Goal: Transaction & Acquisition: Purchase product/service

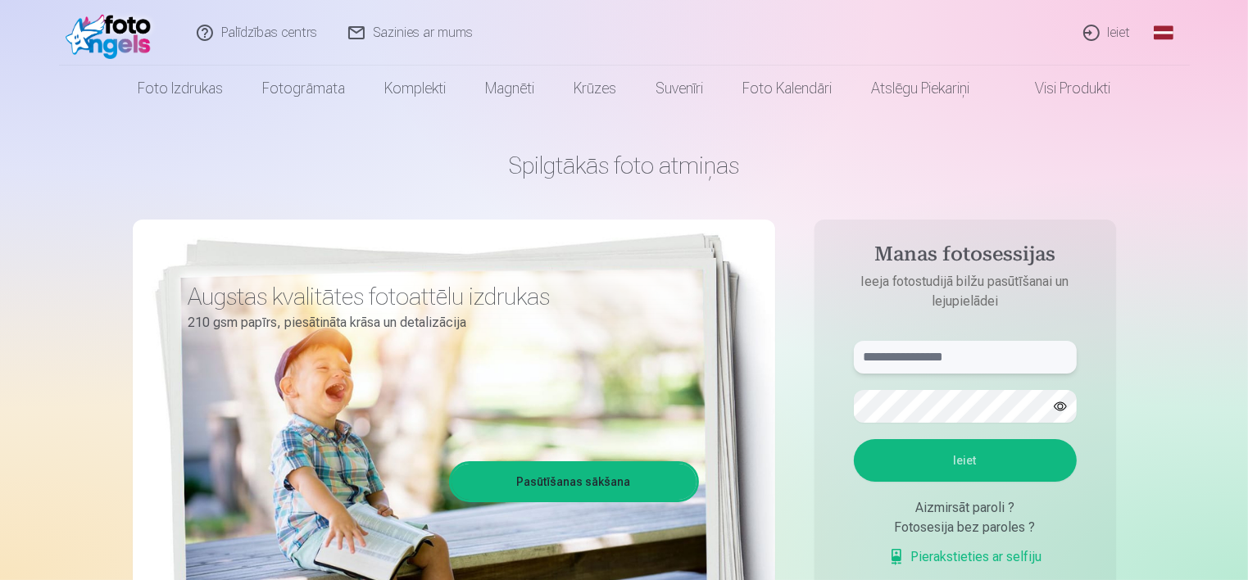
click at [943, 356] on input "text" at bounding box center [965, 357] width 223 height 33
type input "**********"
click at [954, 446] on button "Ieiet" at bounding box center [965, 460] width 223 height 43
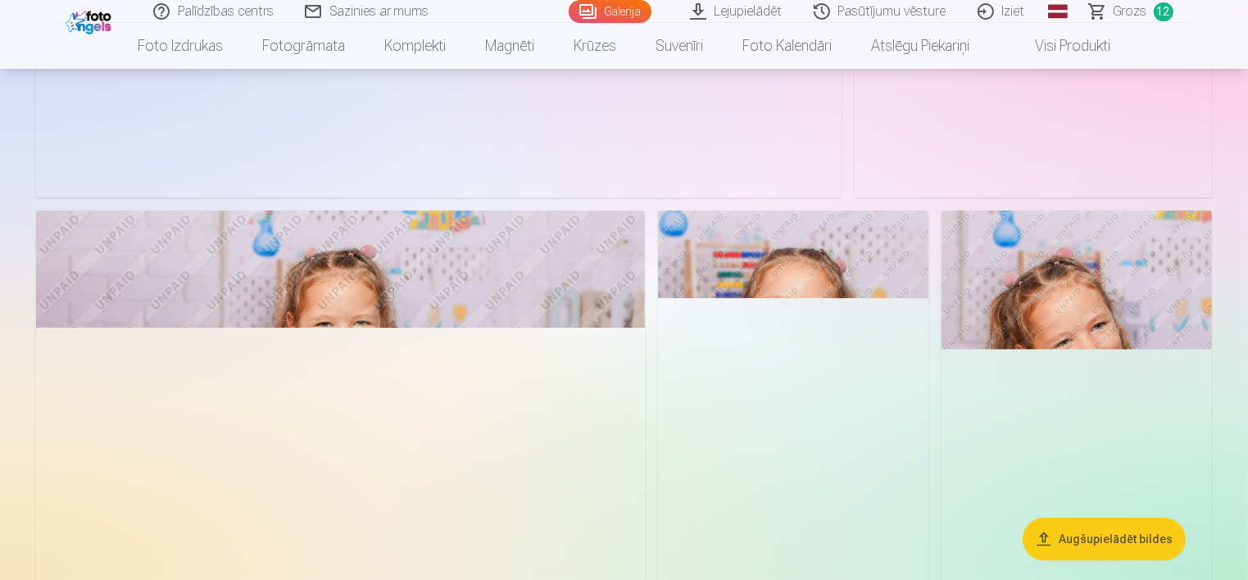
scroll to position [5800, 0]
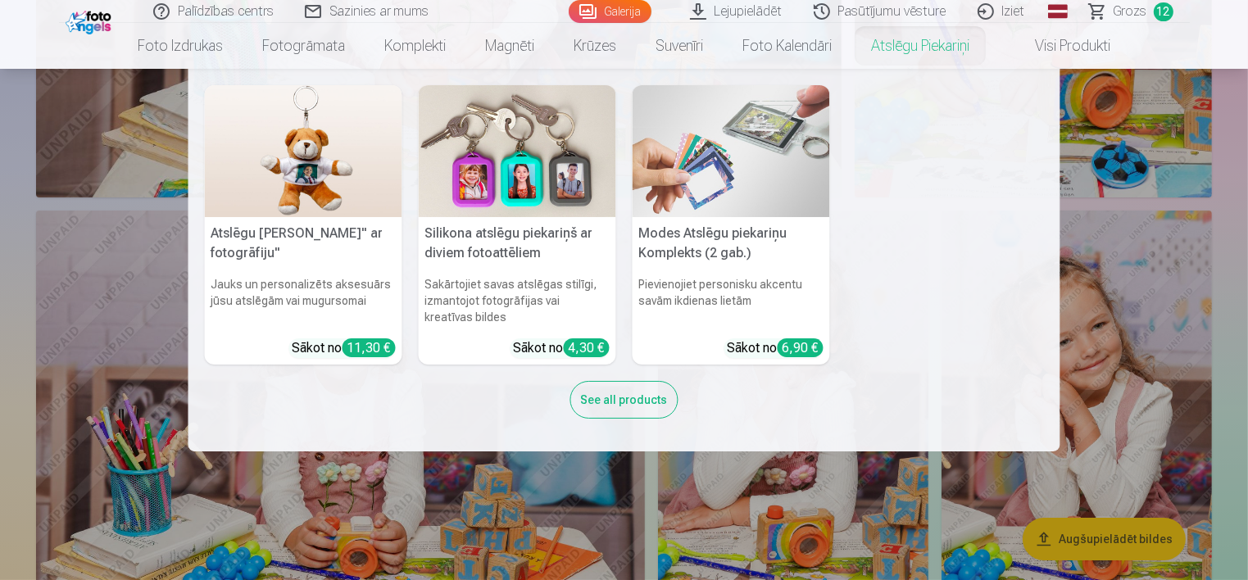
click at [560, 179] on img at bounding box center [517, 151] width 197 height 132
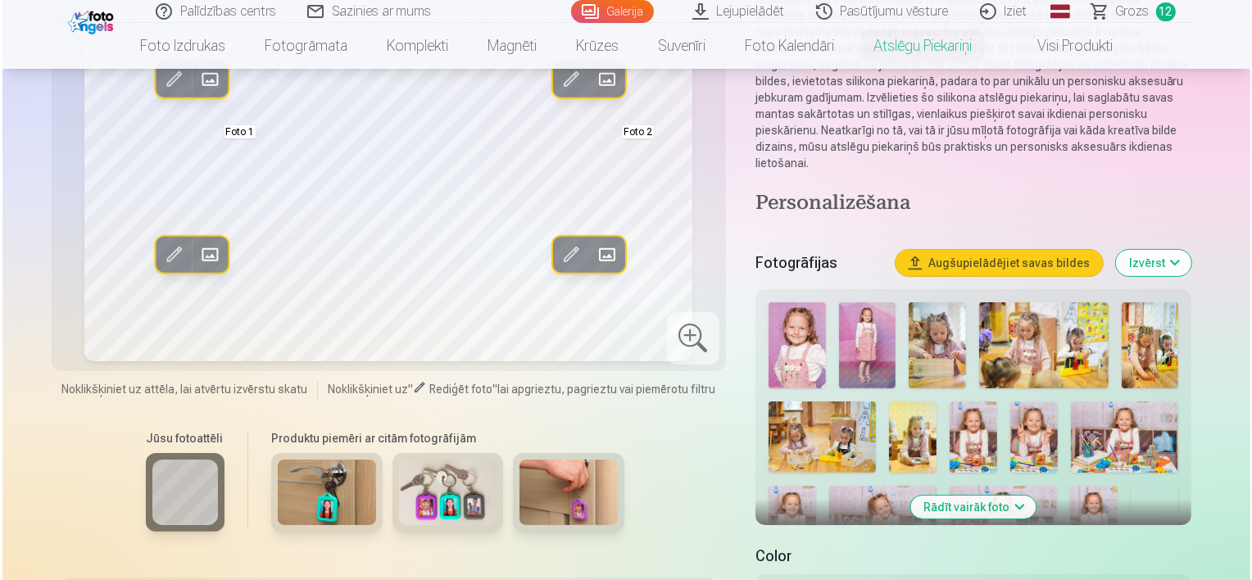
scroll to position [235, 0]
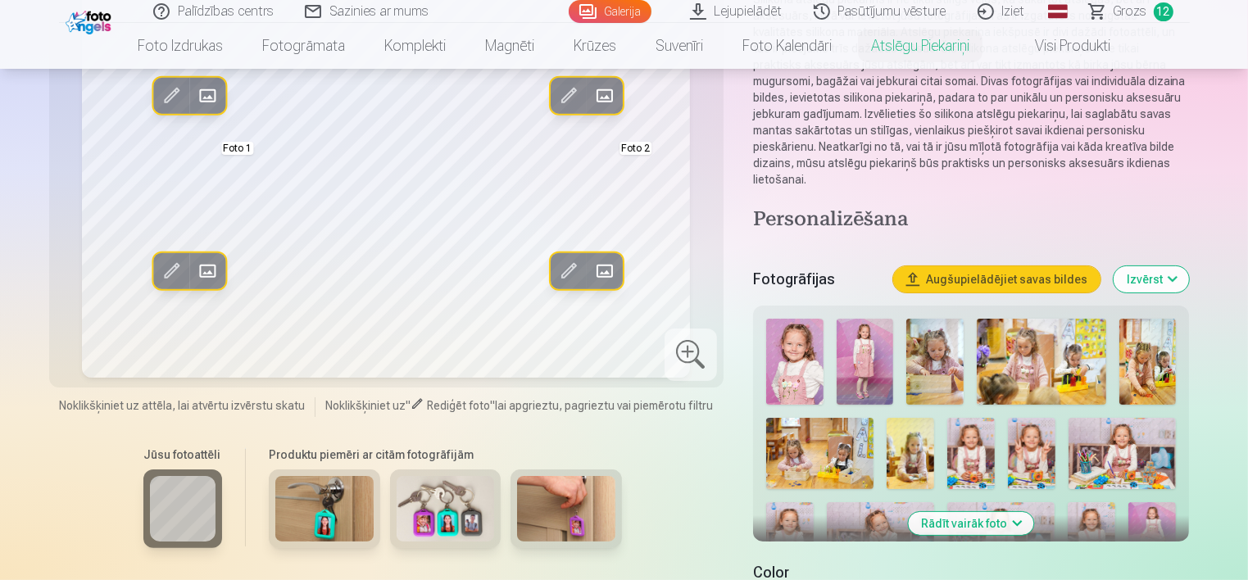
click at [184, 284] on span at bounding box center [171, 271] width 26 height 26
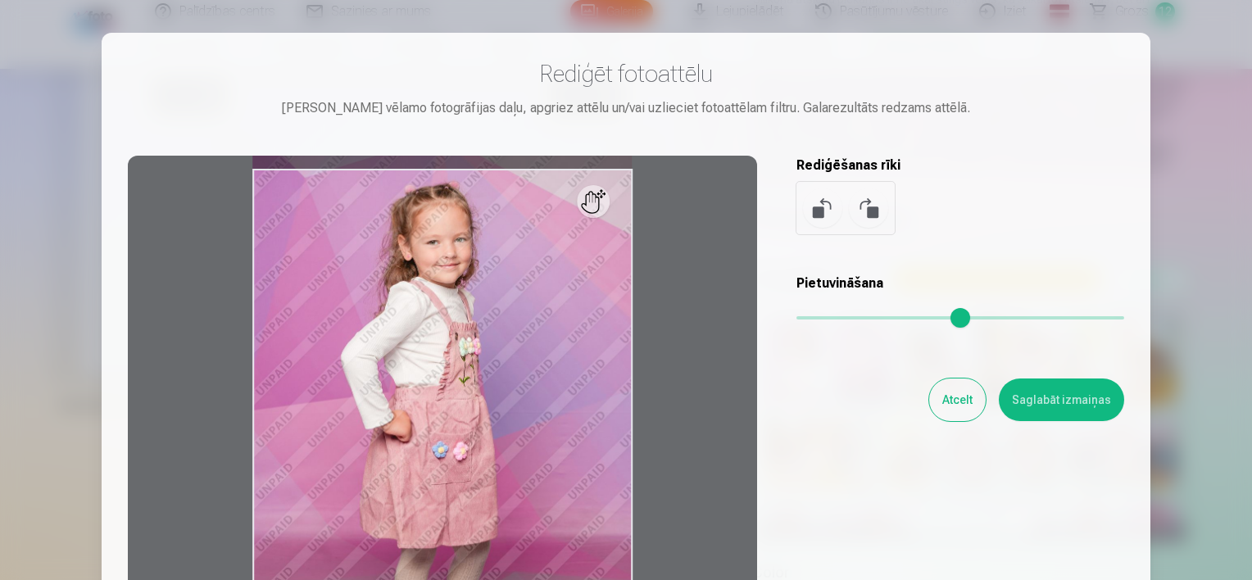
click at [950, 405] on button "Atcelt" at bounding box center [957, 399] width 57 height 43
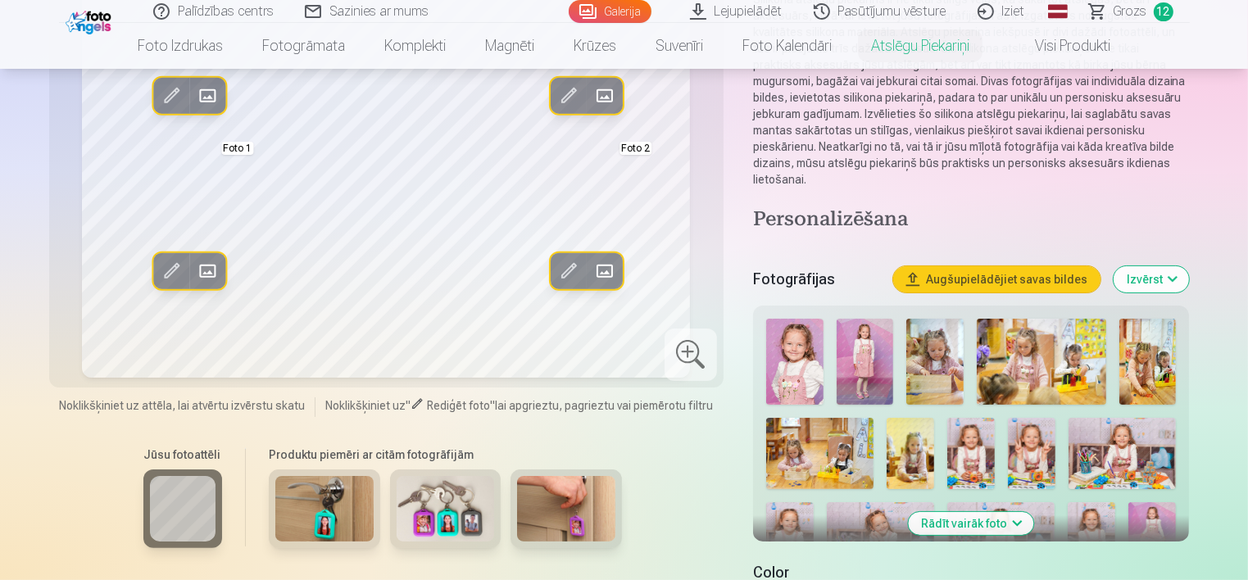
click at [203, 284] on span at bounding box center [207, 271] width 26 height 26
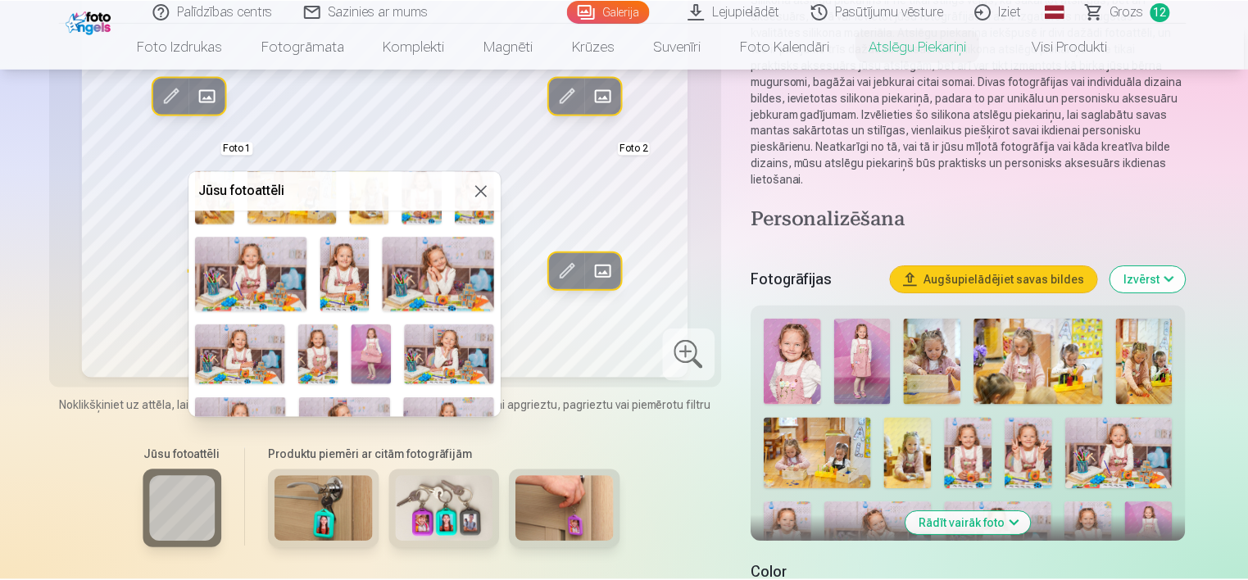
scroll to position [133, 0]
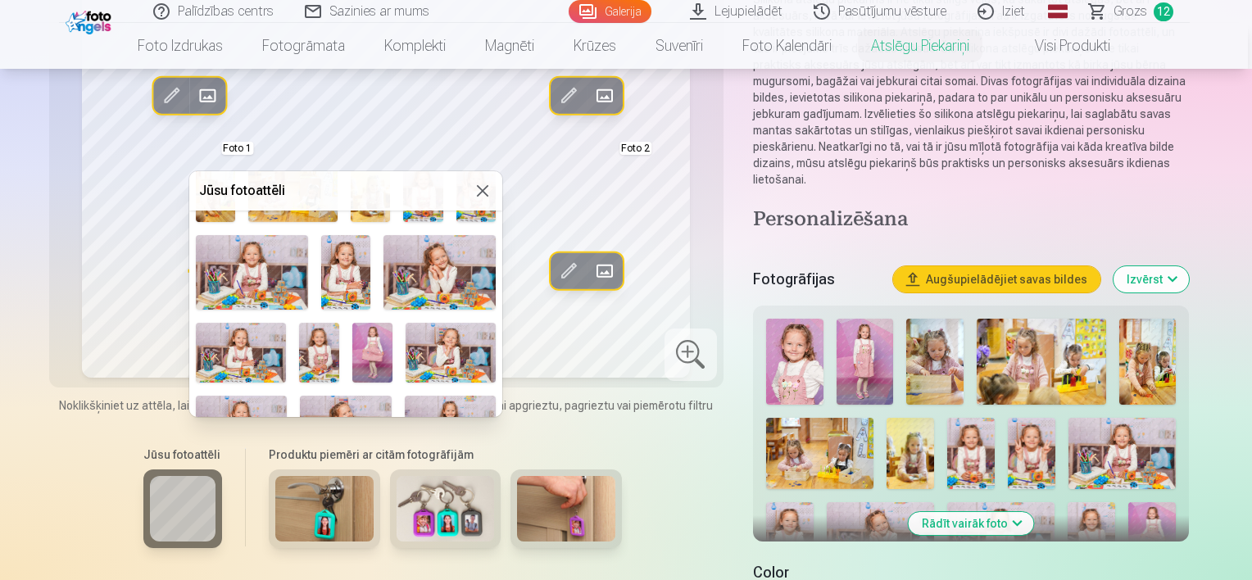
click at [141, 52] on div at bounding box center [626, 290] width 1252 height 580
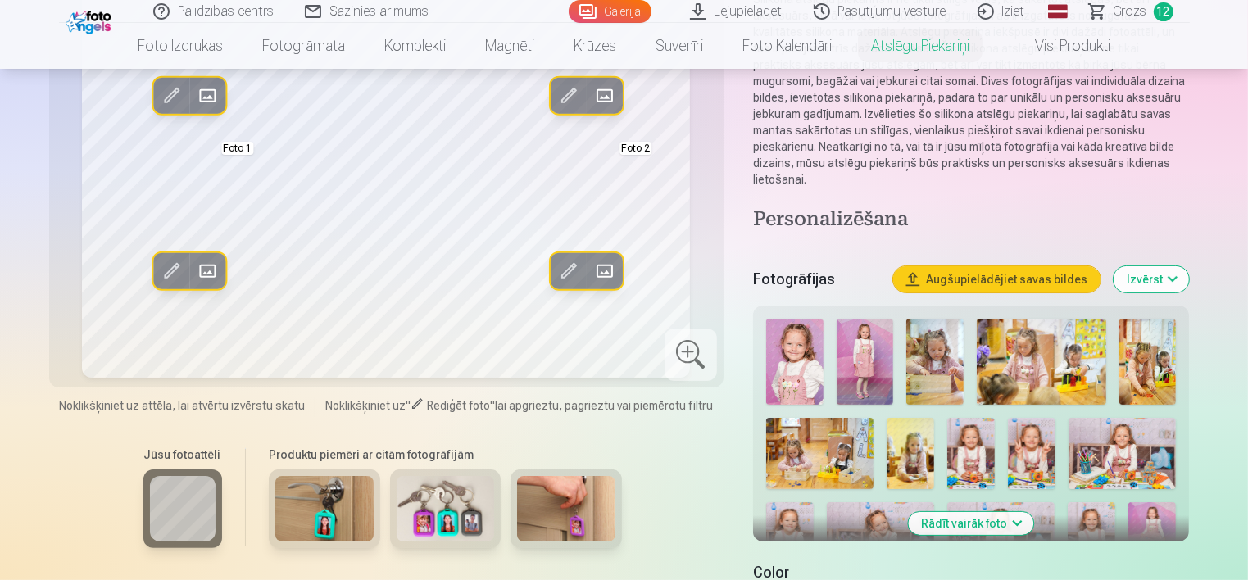
click at [103, 30] on img at bounding box center [91, 21] width 50 height 28
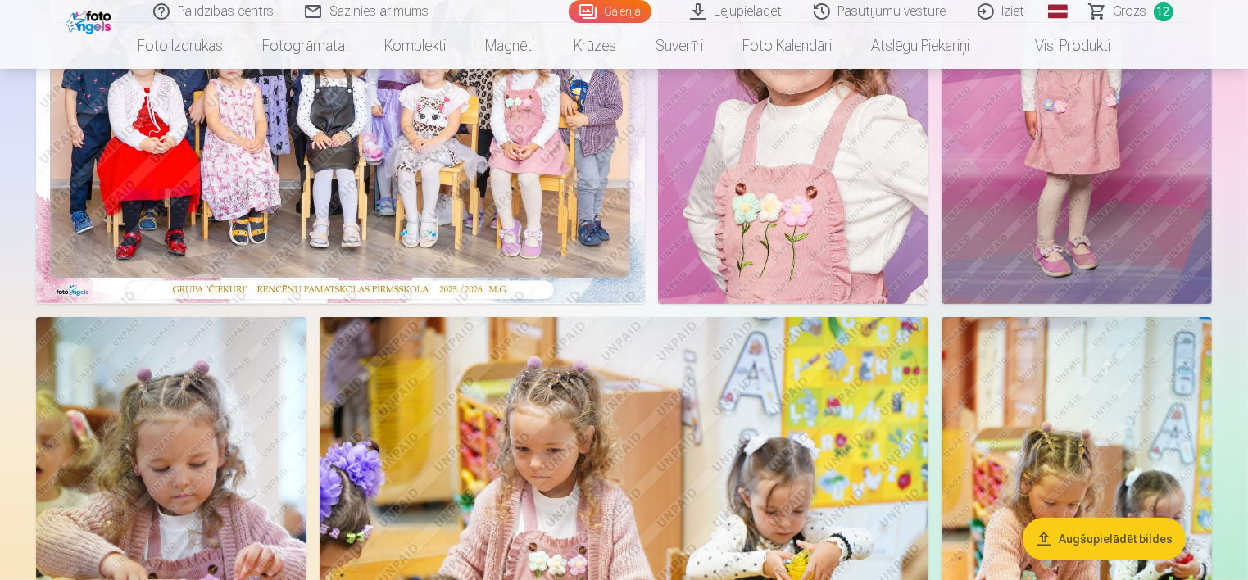
scroll to position [181, 0]
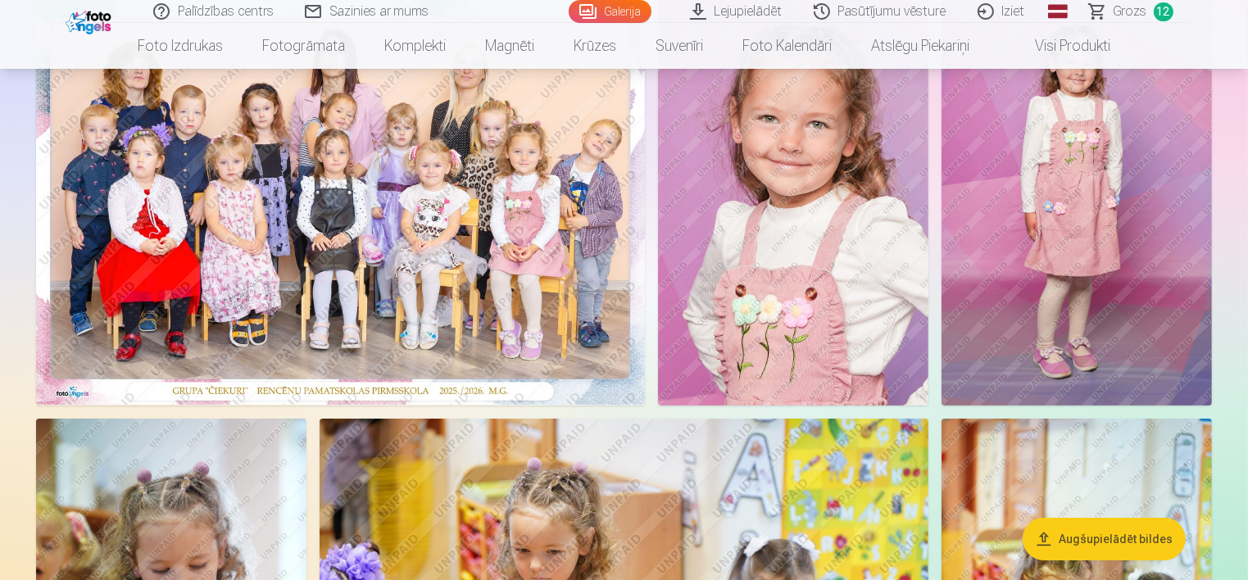
click at [1126, 11] on span "Grozs" at bounding box center [1130, 12] width 34 height 20
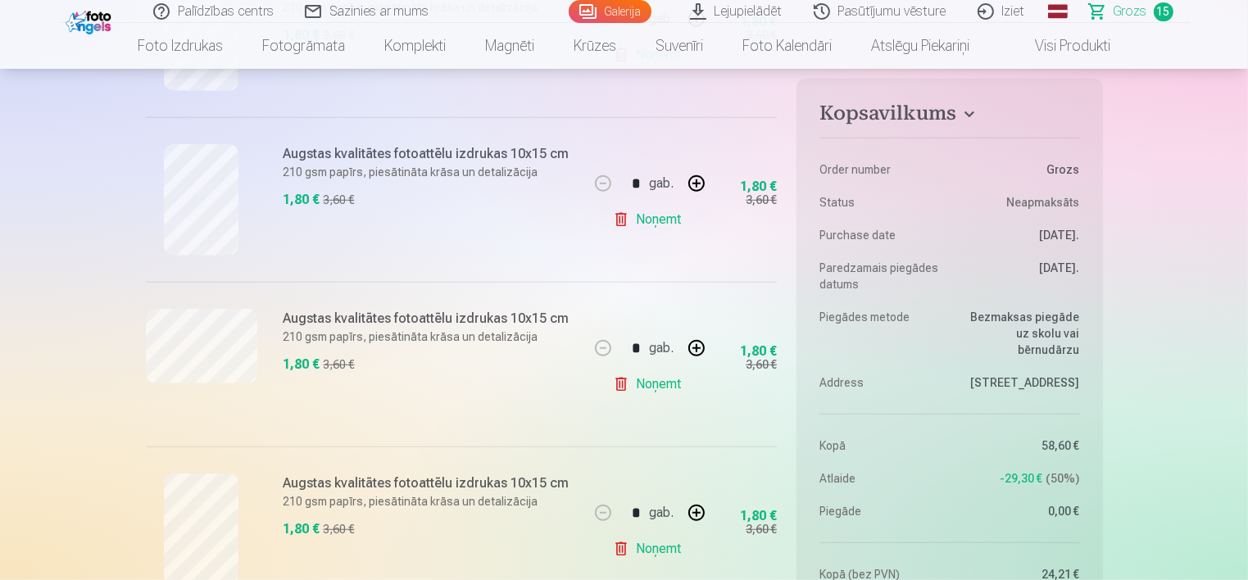
scroll to position [1192, 0]
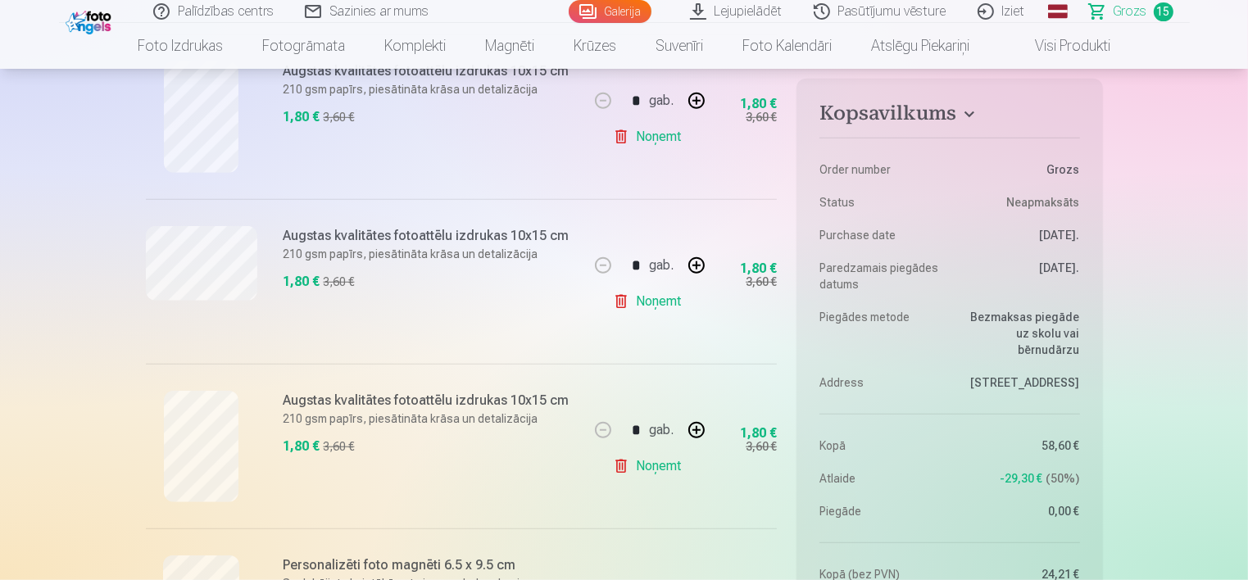
drag, startPoint x: 1246, startPoint y: 101, endPoint x: 1251, endPoint y: 137, distance: 36.4
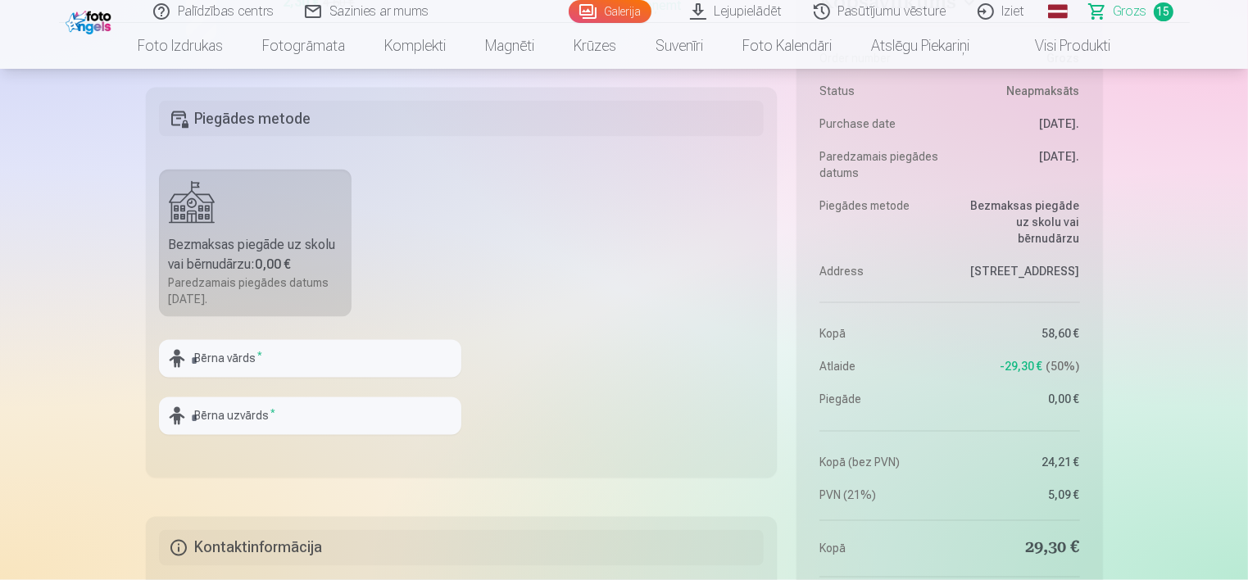
scroll to position [2826, 0]
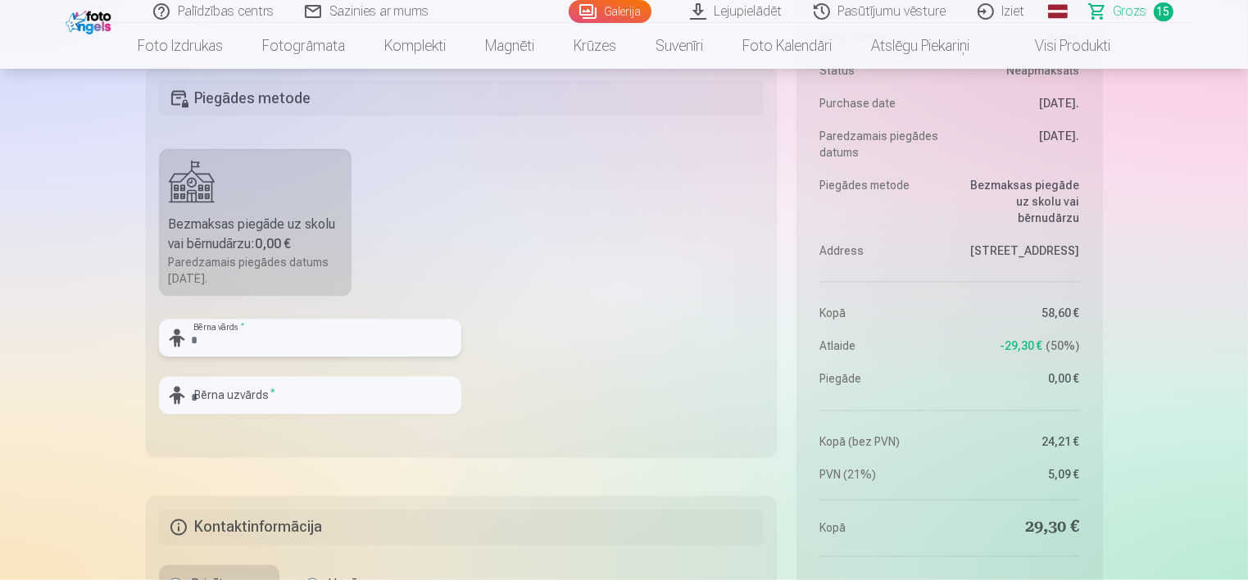
click at [286, 340] on input "text" at bounding box center [310, 339] width 302 height 38
type input "**********"
click at [269, 392] on input "text" at bounding box center [310, 396] width 302 height 38
type input "**********"
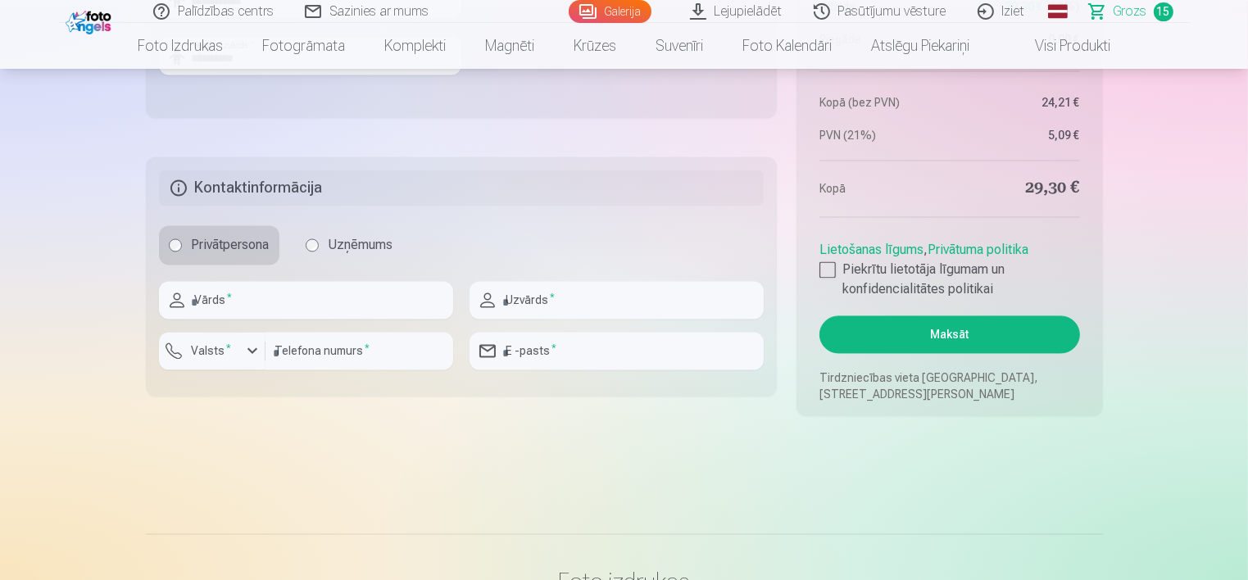
scroll to position [3134, 0]
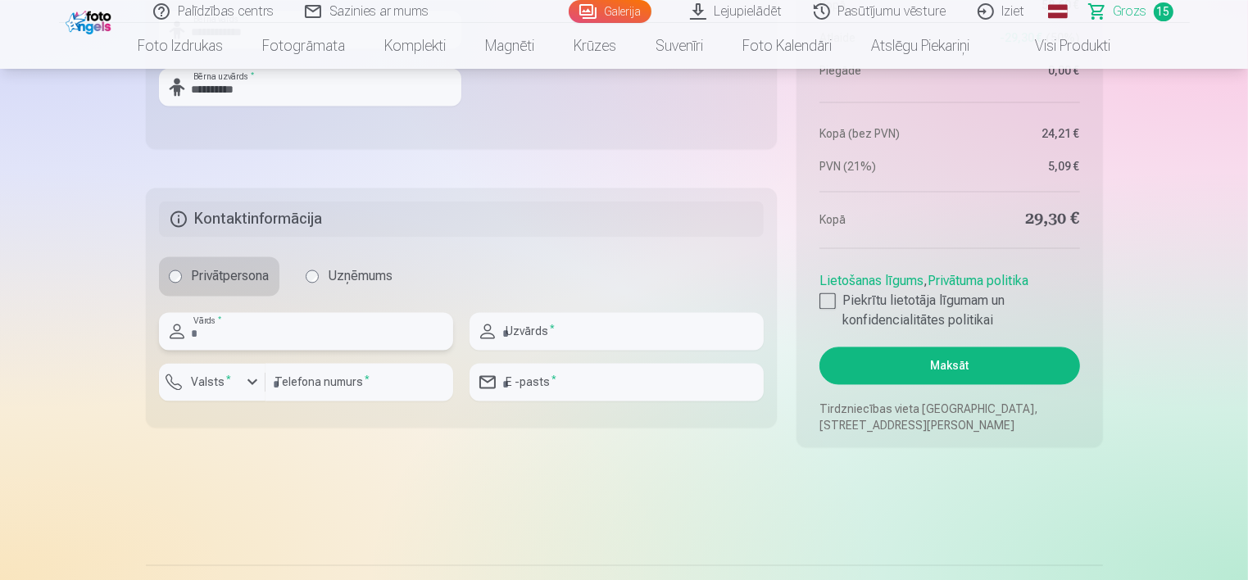
click at [292, 328] on input "text" at bounding box center [306, 331] width 294 height 38
type input "******"
click at [521, 315] on input "text" at bounding box center [616, 331] width 294 height 38
type input "**********"
click at [221, 385] on label "Valsts *" at bounding box center [211, 382] width 53 height 16
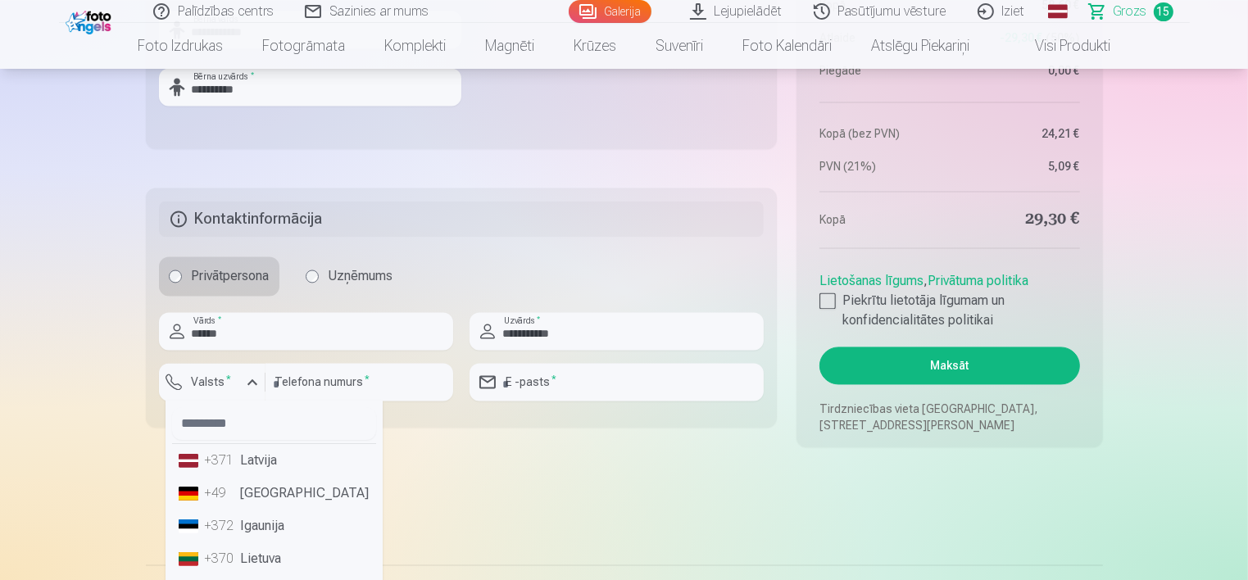
click at [265, 449] on li "+371 Latvija" at bounding box center [274, 460] width 204 height 33
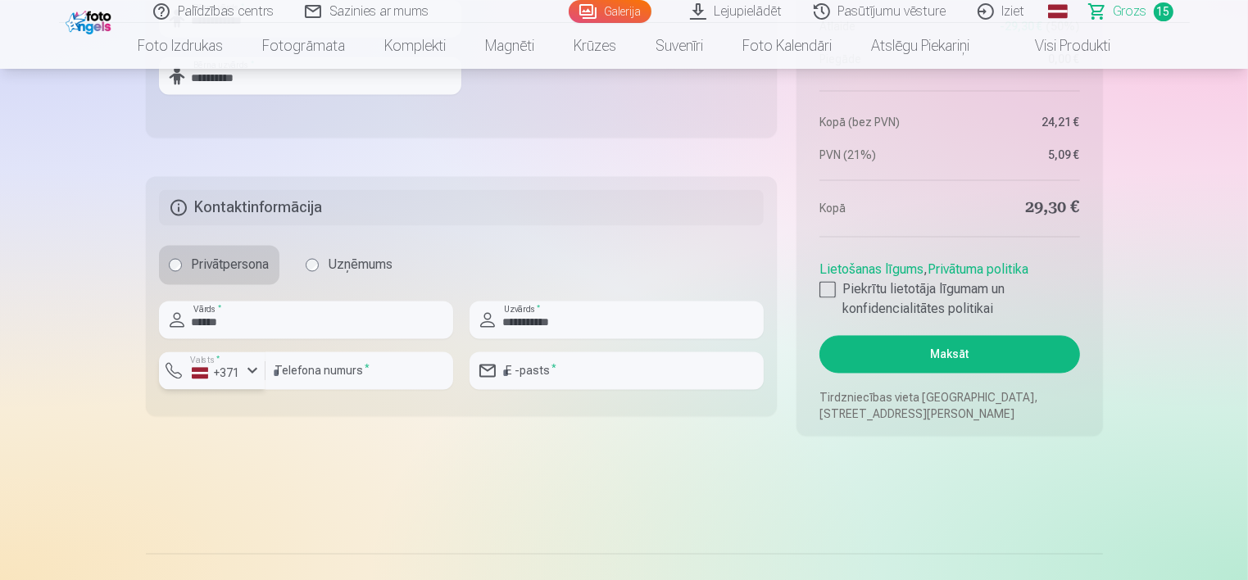
scroll to position [3144, 0]
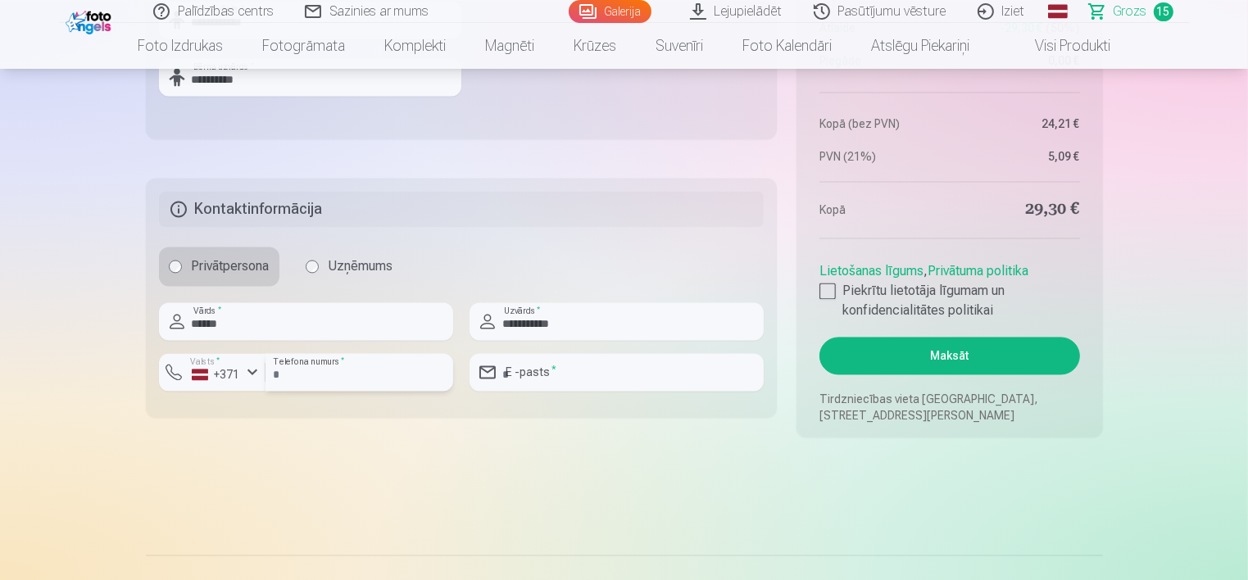
click at [314, 386] on input "number" at bounding box center [359, 372] width 188 height 38
type input "********"
click at [591, 374] on input "email" at bounding box center [616, 372] width 294 height 38
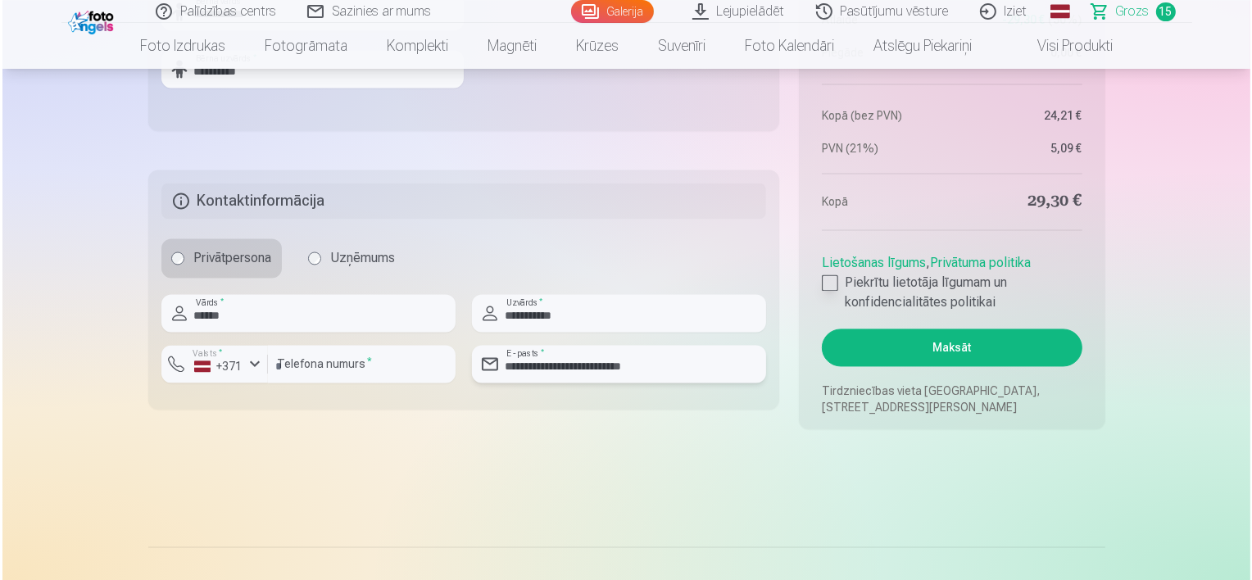
scroll to position [3159, 0]
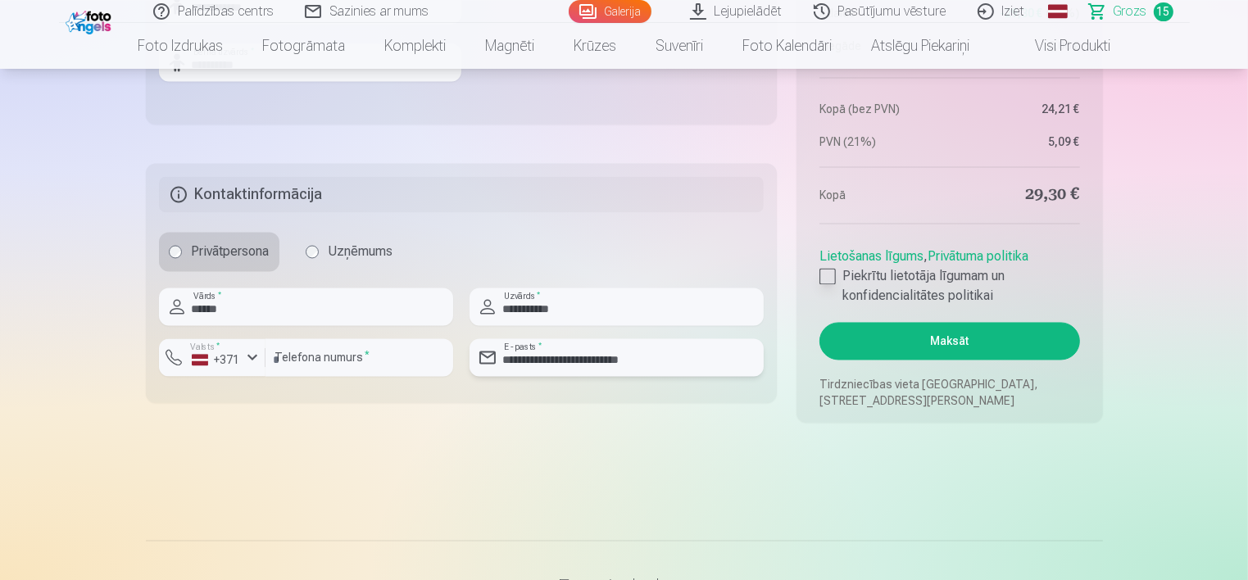
type input "**********"
click at [833, 273] on div at bounding box center [827, 276] width 16 height 16
click at [904, 341] on button "Maksāt" at bounding box center [949, 341] width 260 height 38
